Goal: Transaction & Acquisition: Purchase product/service

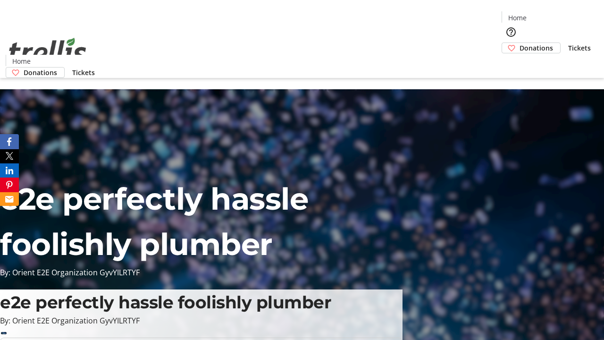
click at [519, 43] on span "Donations" at bounding box center [535, 48] width 33 height 10
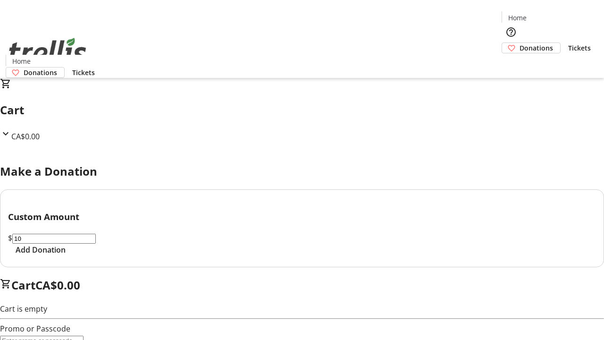
click at [66, 255] on span "Add Donation" at bounding box center [41, 249] width 50 height 11
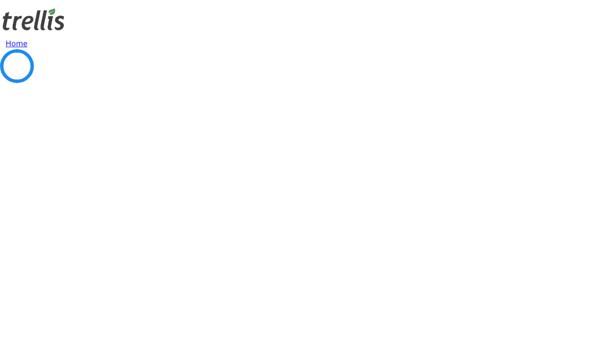
select select "CA"
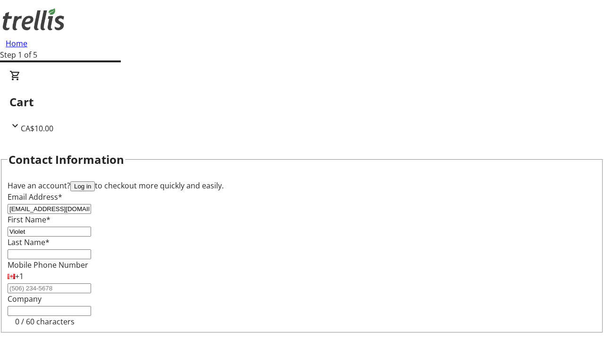
type input "Violet"
type input "O'Hara"
type input "[STREET_ADDRESS][PERSON_NAME]"
type input "Kelowna"
select select "BC"
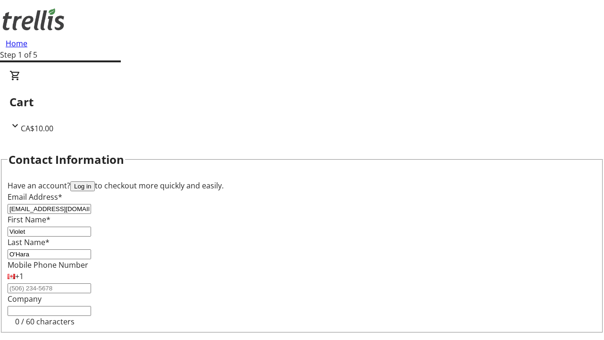
type input "Kelowna"
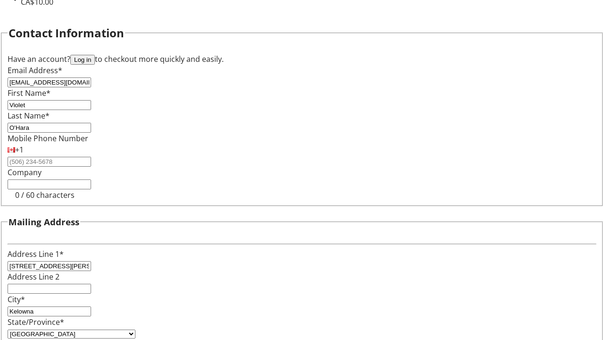
type input "V1Y 0C2"
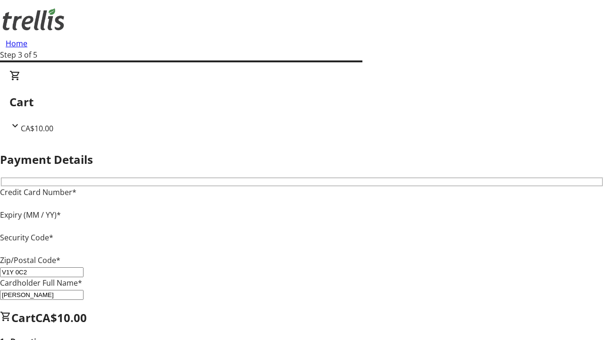
type input "V1Y 0C2"
